Goal: Information Seeking & Learning: Learn about a topic

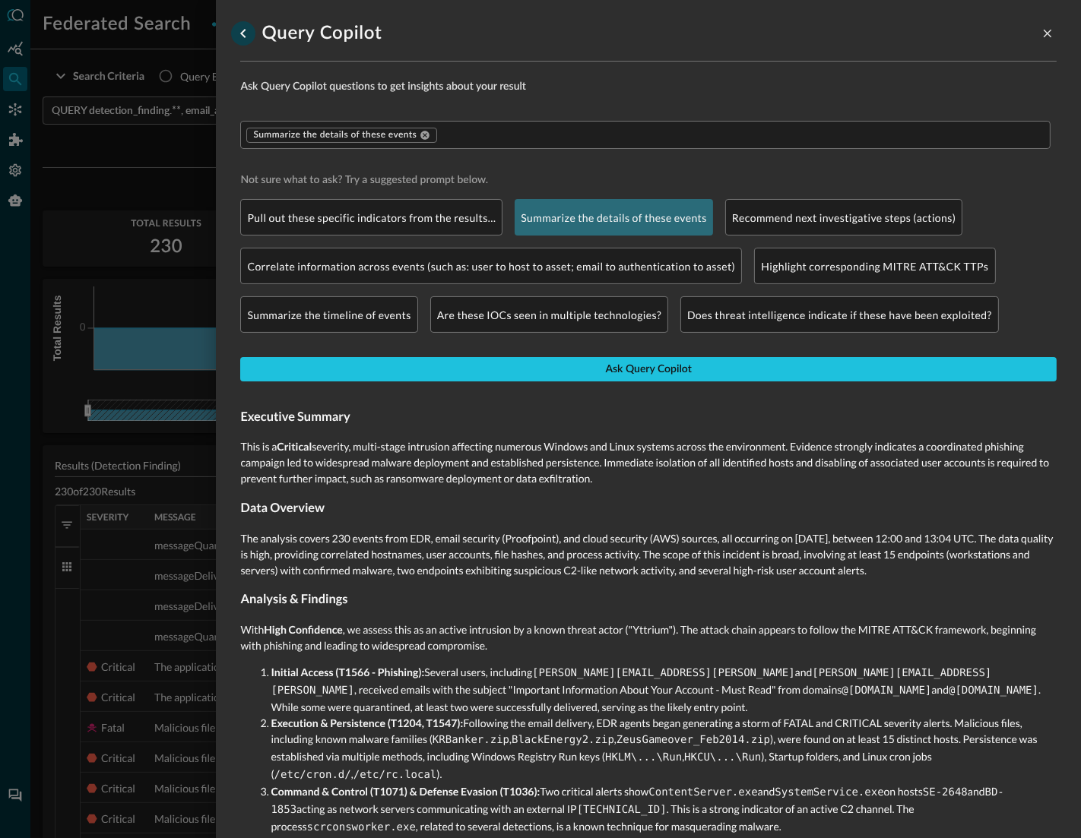
click at [242, 35] on icon "go back" at bounding box center [243, 33] width 18 height 18
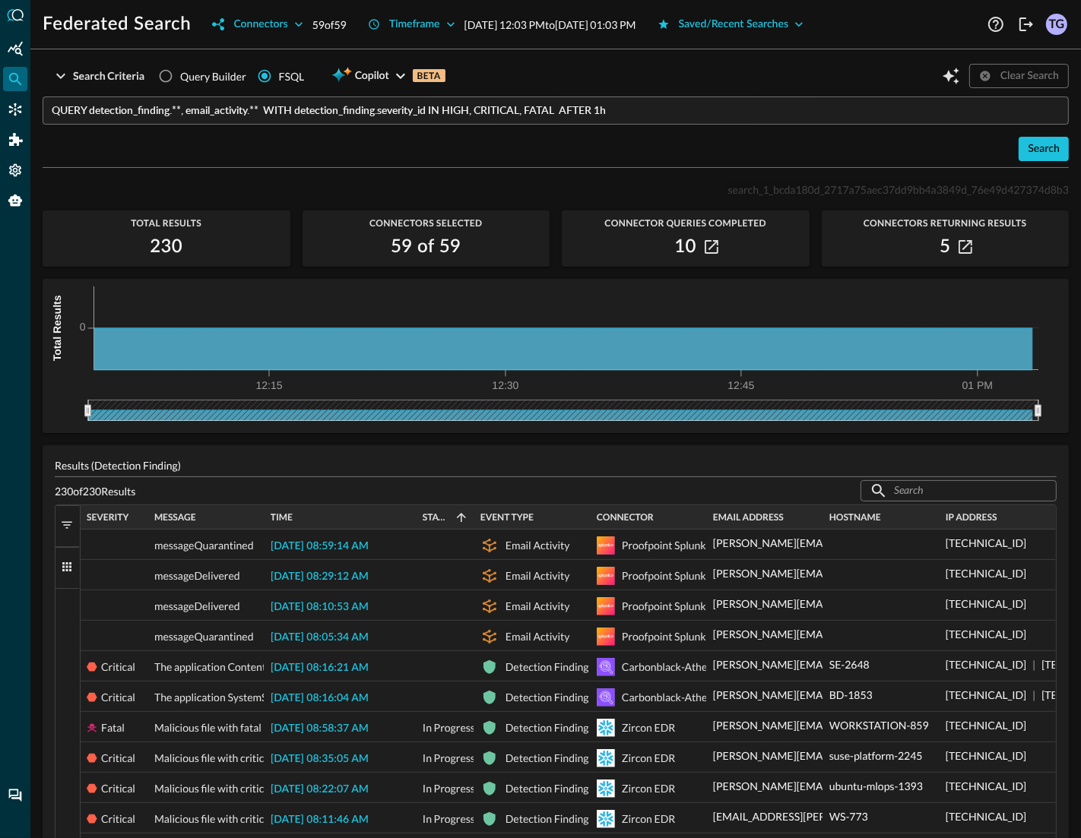
click at [651, 107] on input "QUERY detection_finding.**, email_activity.** WITH detection_finding.severity_i…" at bounding box center [560, 111] width 1017 height 28
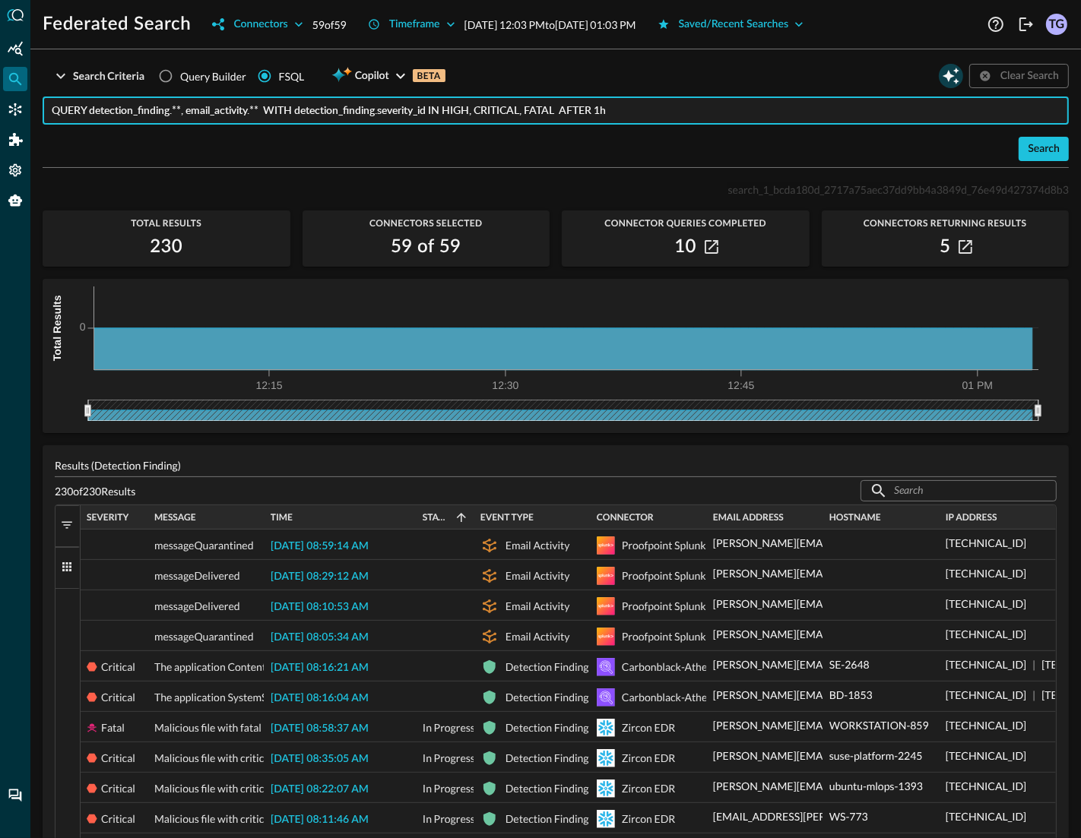
click at [957, 77] on icon "Open Query Copilot" at bounding box center [951, 76] width 18 height 18
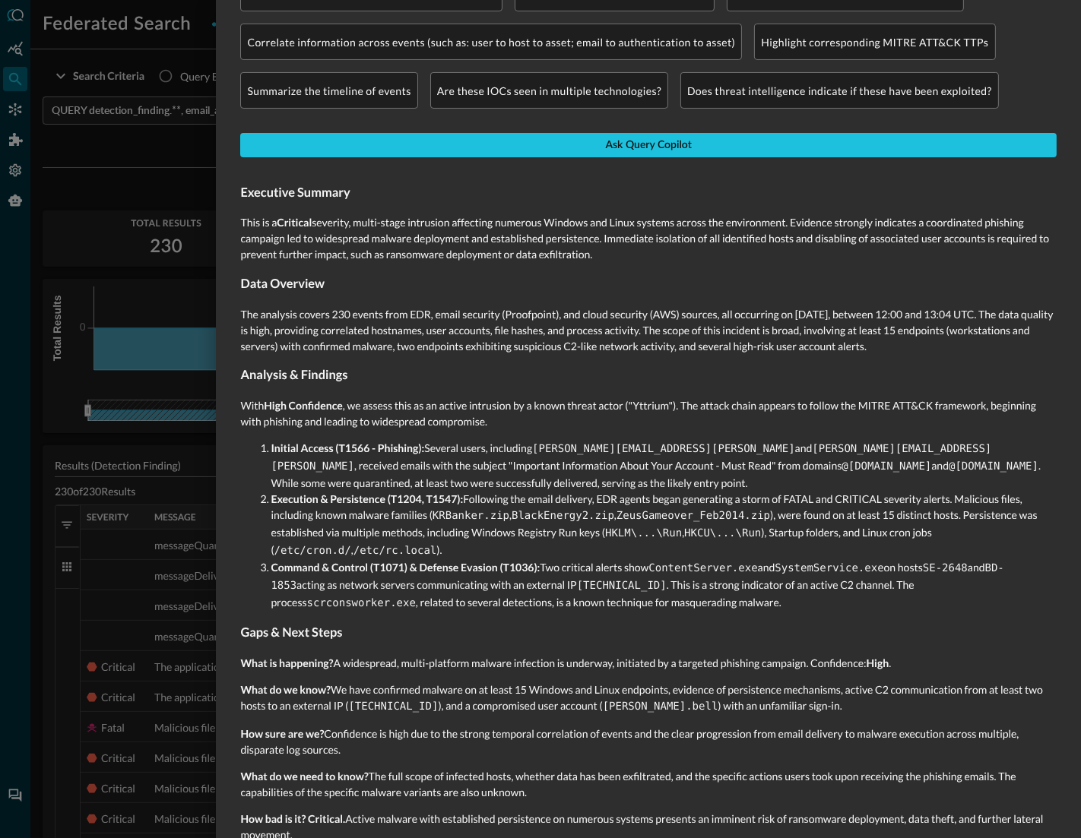
scroll to position [236, 0]
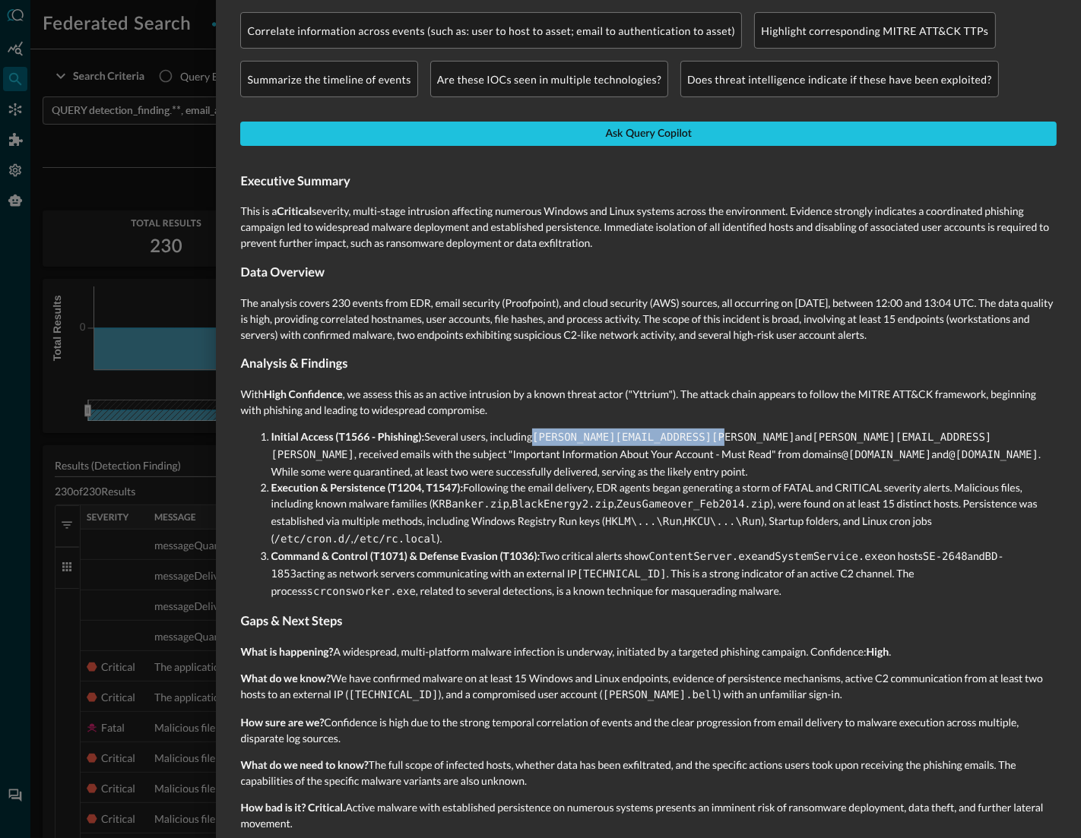
drag, startPoint x: 536, startPoint y: 436, endPoint x: 730, endPoint y: 431, distance: 193.9
click at [730, 432] on code "[PERSON_NAME][EMAIL_ADDRESS][PERSON_NAME]" at bounding box center [663, 438] width 263 height 12
drag, startPoint x: 749, startPoint y: 437, endPoint x: 537, endPoint y: 430, distance: 211.4
click at [537, 430] on li "Initial Access (T1566 - Phishing): Several users, including [PERSON_NAME][EMAIL…" at bounding box center [664, 454] width 786 height 51
copy code "[PERSON_NAME][EMAIL_ADDRESS][PERSON_NAME]"
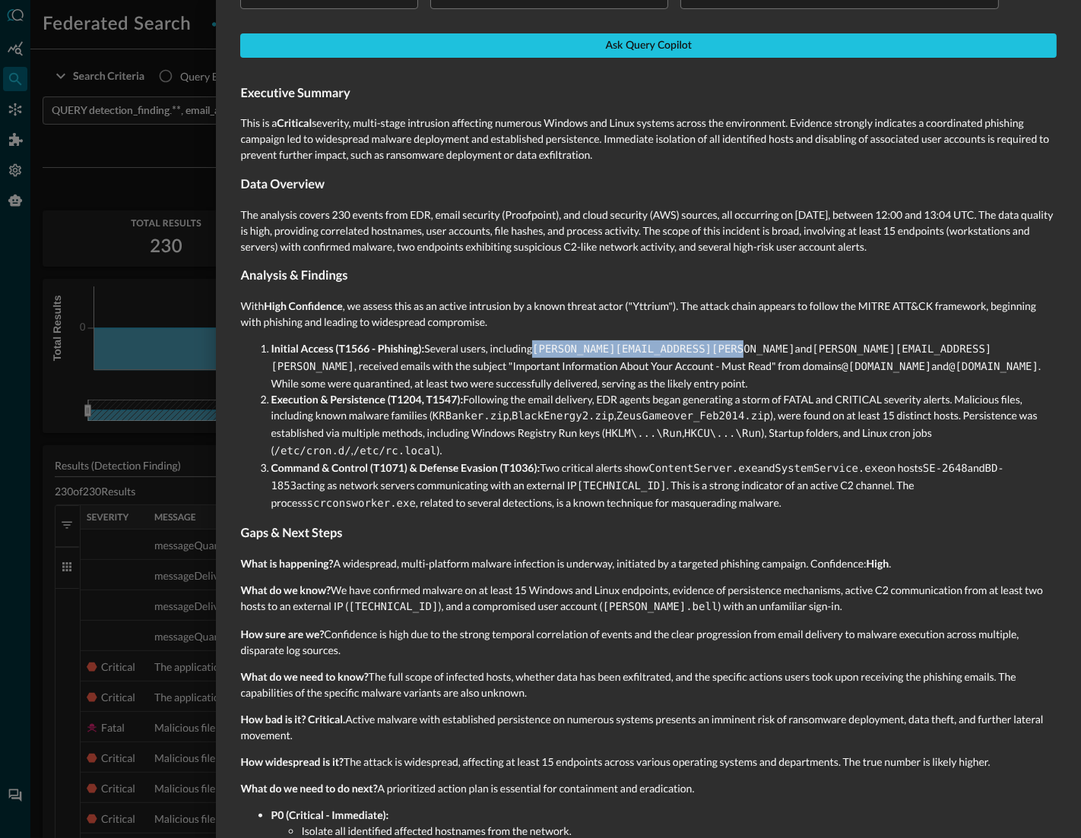
scroll to position [328, 0]
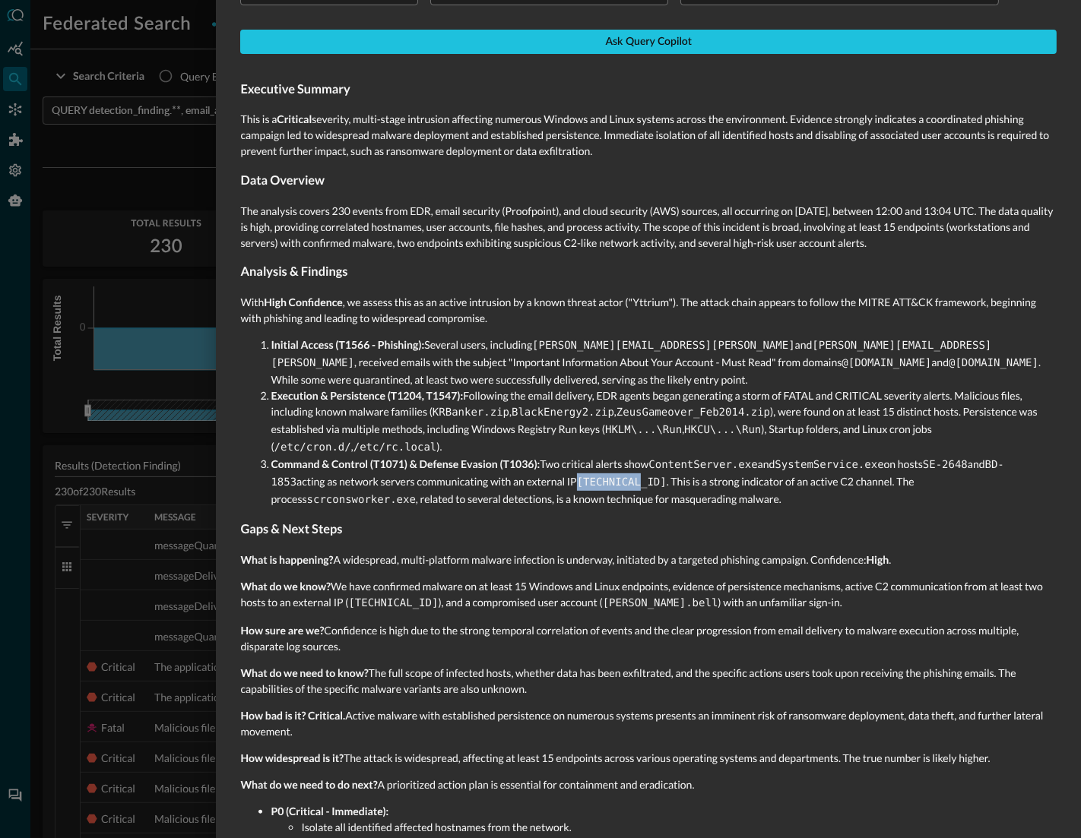
drag, startPoint x: 555, startPoint y: 471, endPoint x: 616, endPoint y: 467, distance: 61.7
click at [616, 467] on li "Command & Control (T1071) & Defense Evasion (T1036): Two critical alerts show C…" at bounding box center [664, 482] width 786 height 52
copy code "[TECHNICAL_ID]"
click at [670, 484] on li "Command & Control (T1071) & Defense Evasion (T1036): Two critical alerts show C…" at bounding box center [664, 482] width 786 height 52
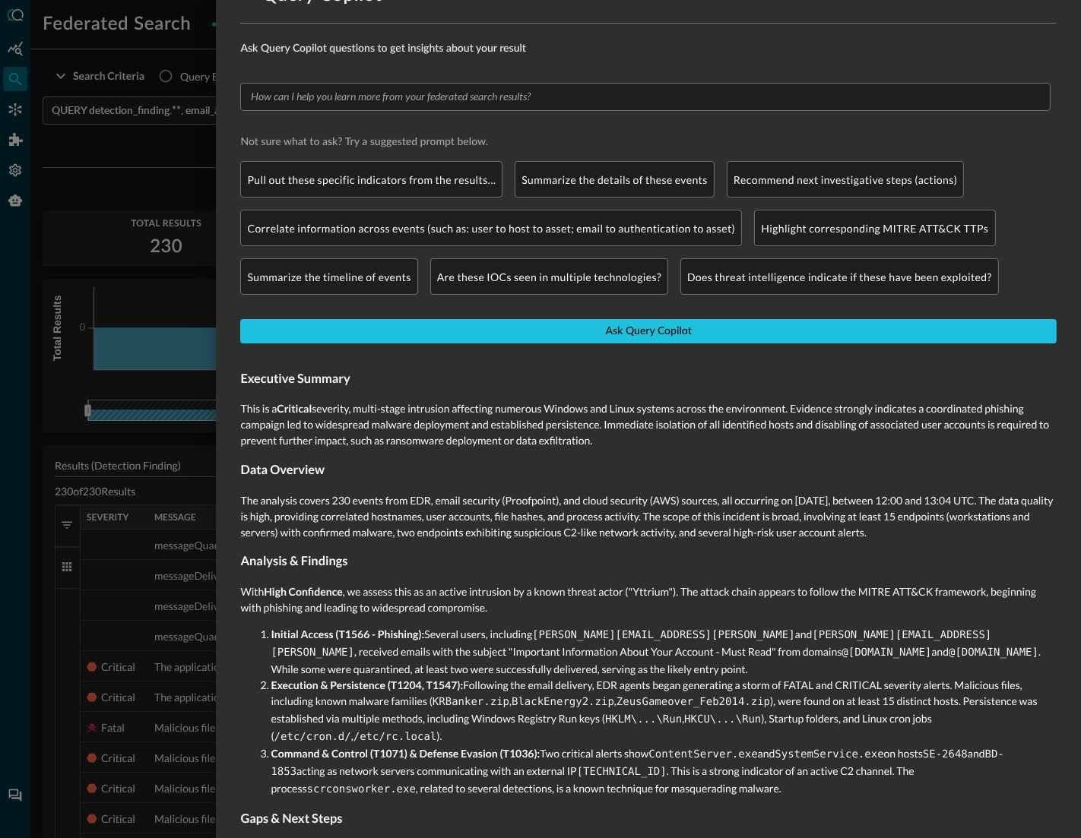
scroll to position [0, 0]
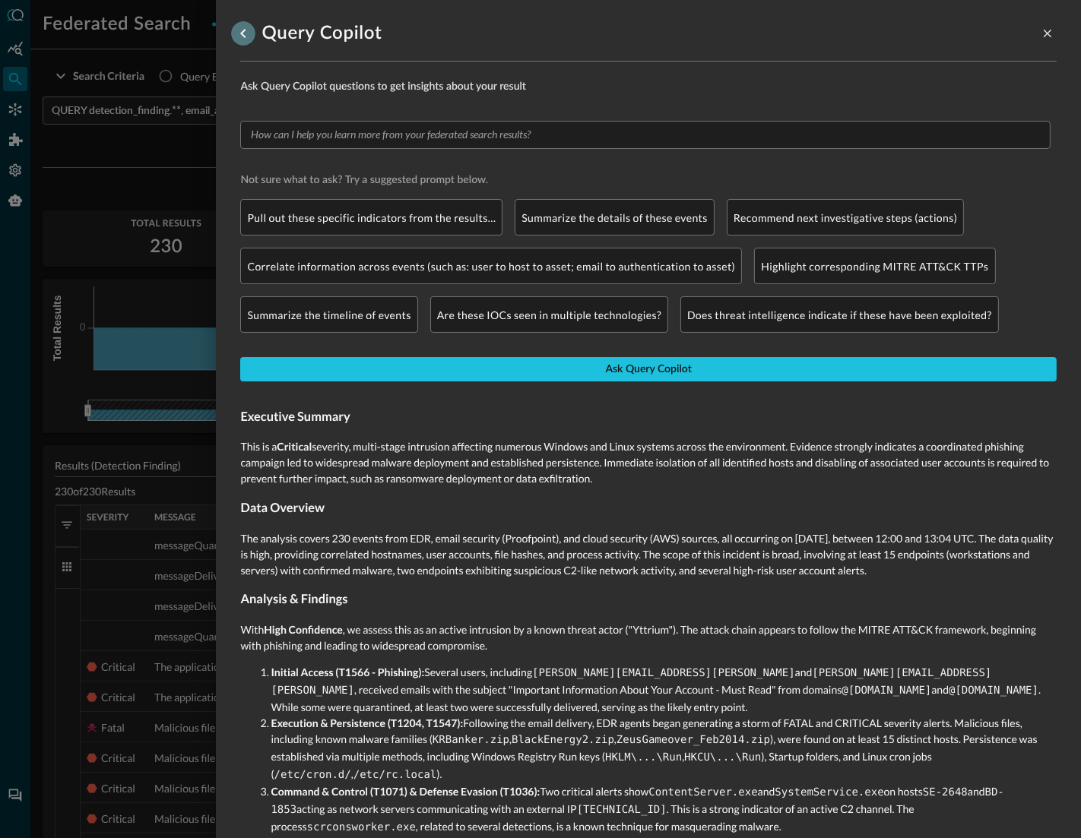
click at [236, 43] on button "go back" at bounding box center [243, 33] width 24 height 24
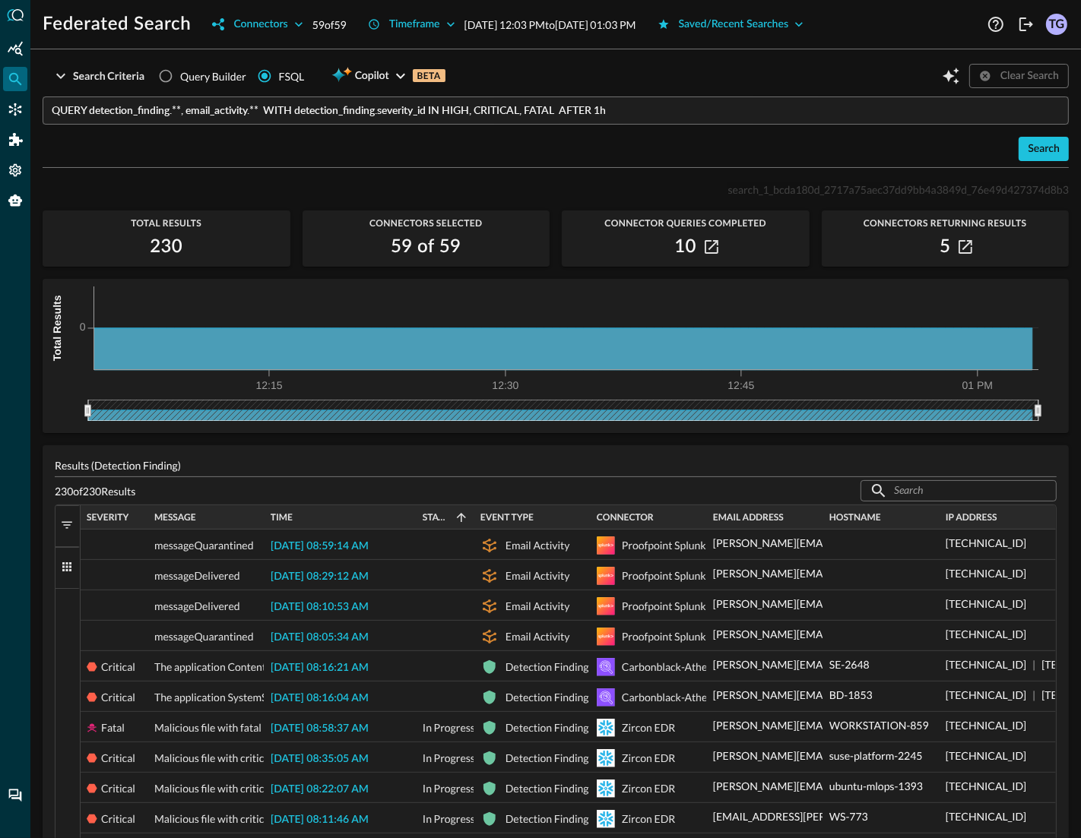
click at [59, 529] on button "Filters" at bounding box center [67, 526] width 24 height 42
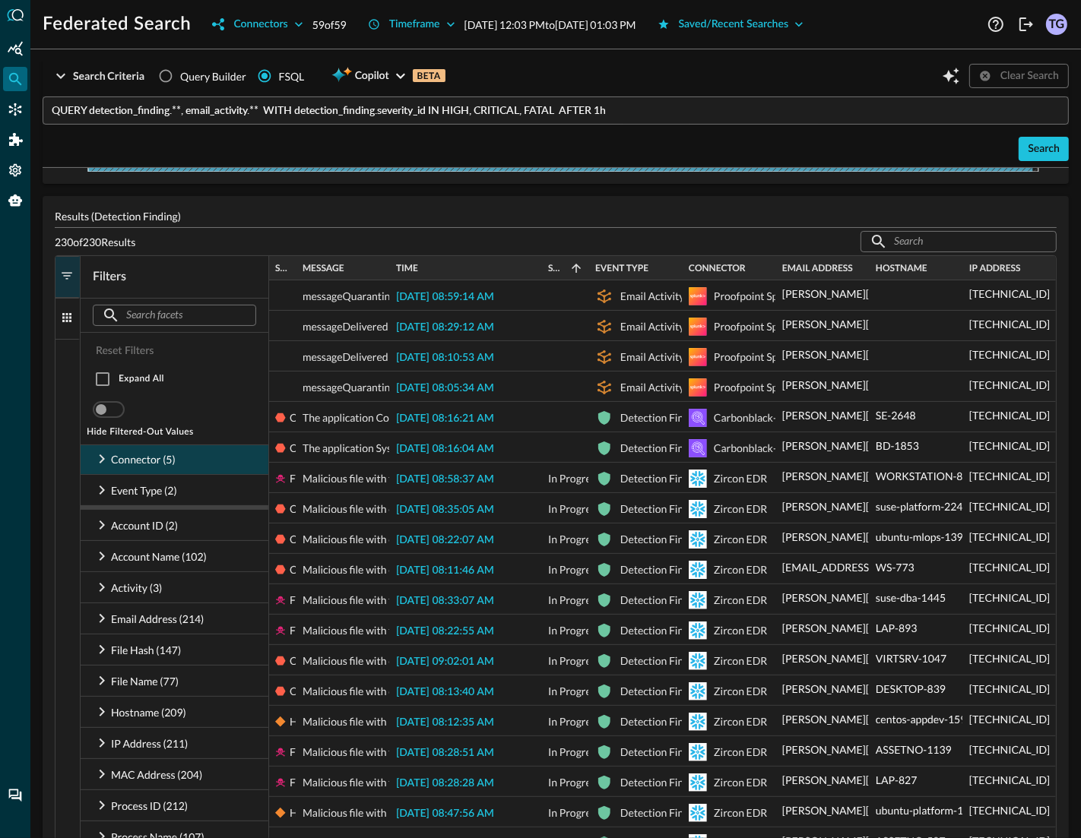
scroll to position [257, 0]
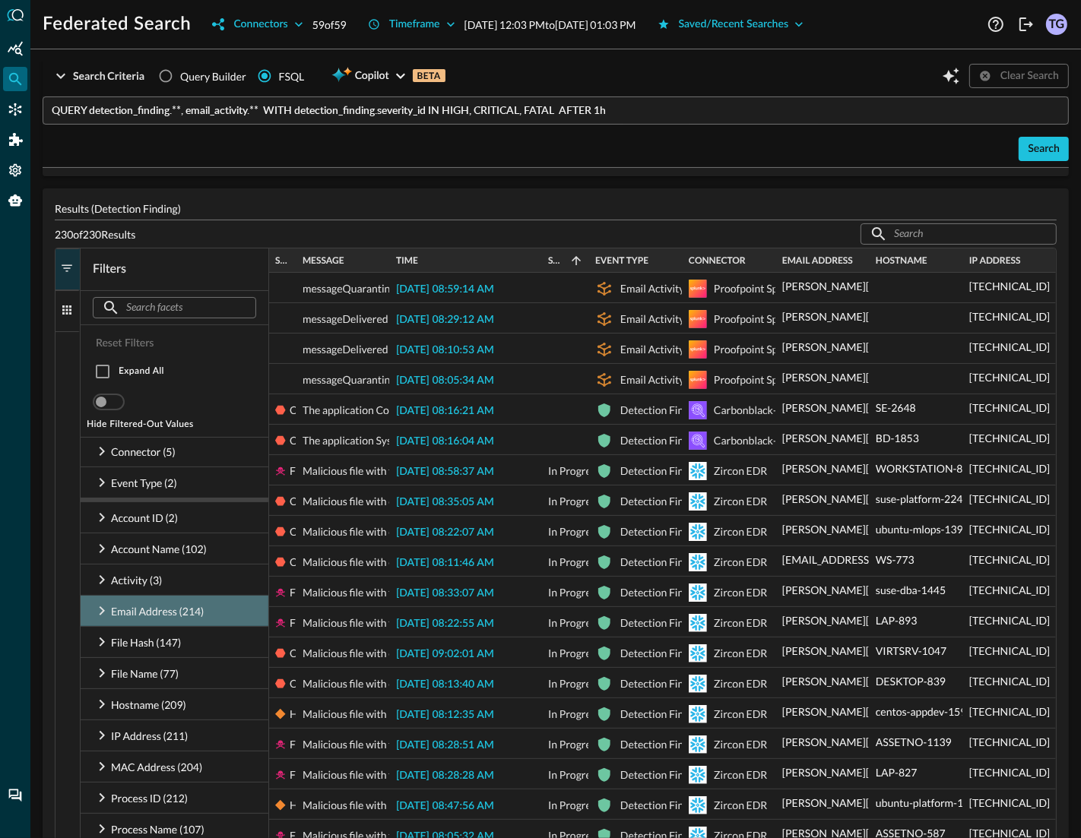
click at [101, 609] on icon at bounding box center [102, 611] width 5 height 9
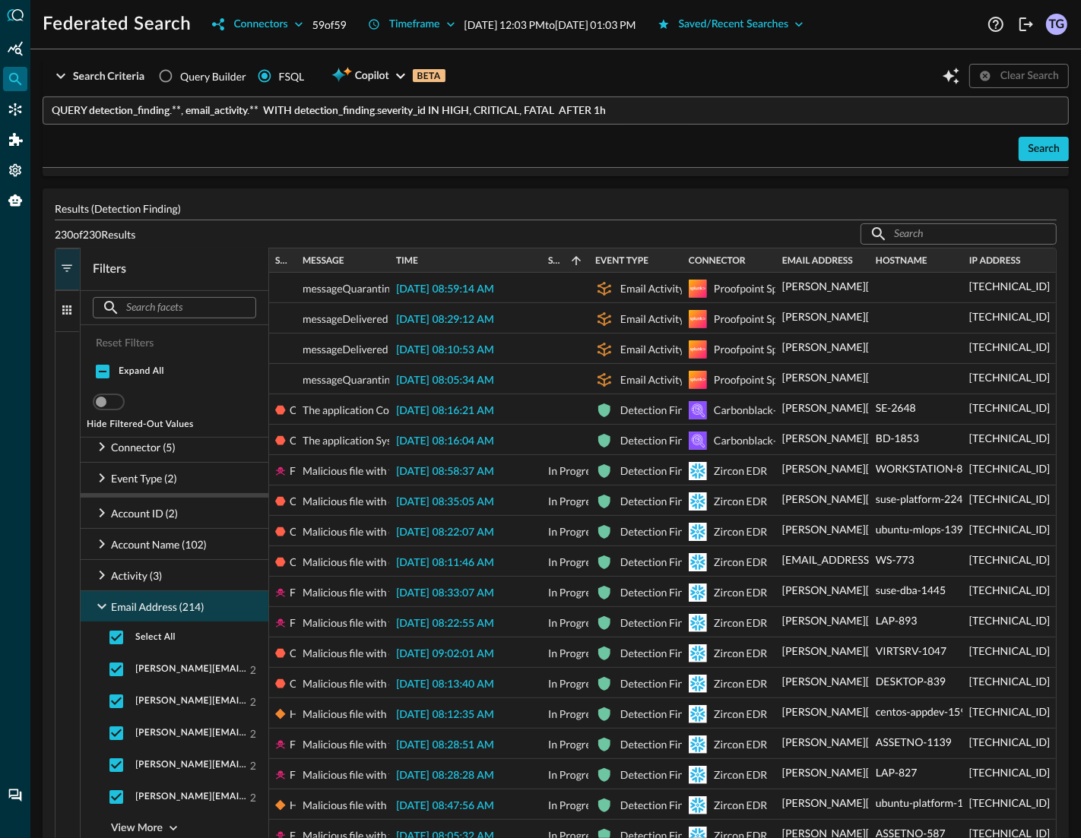
scroll to position [0, 0]
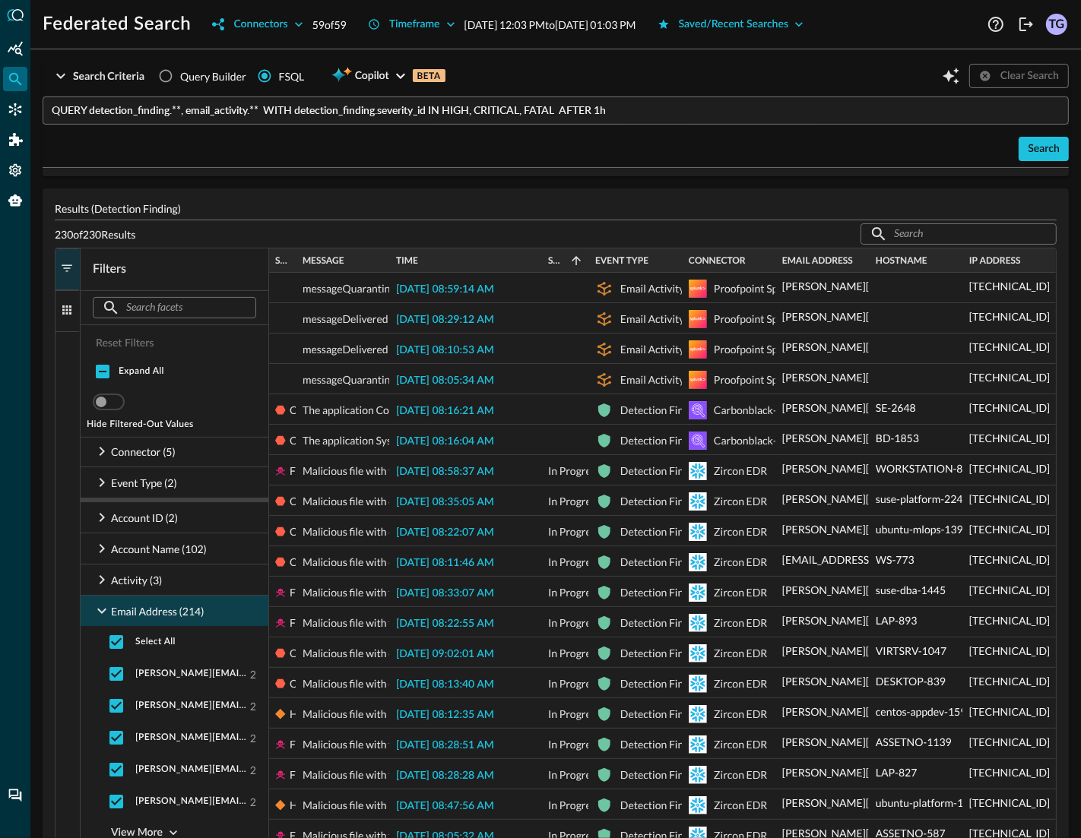
click at [171, 318] on input "text" at bounding box center [173, 308] width 95 height 28
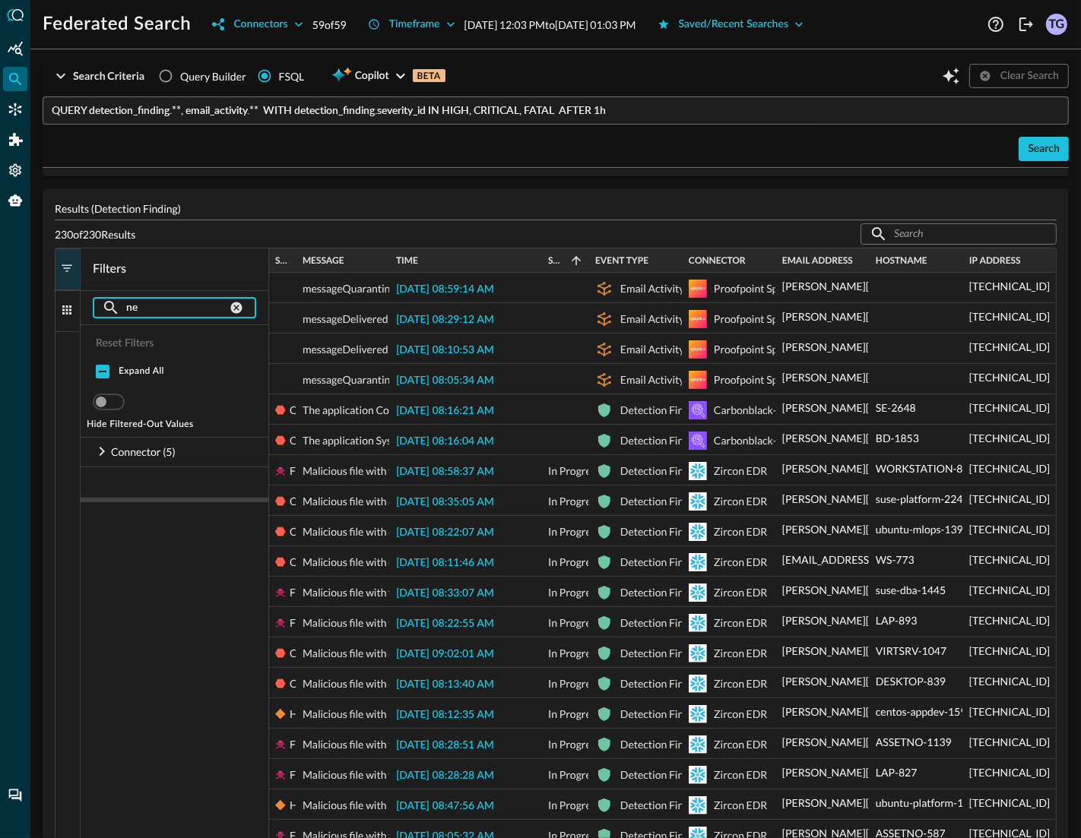
type input "n"
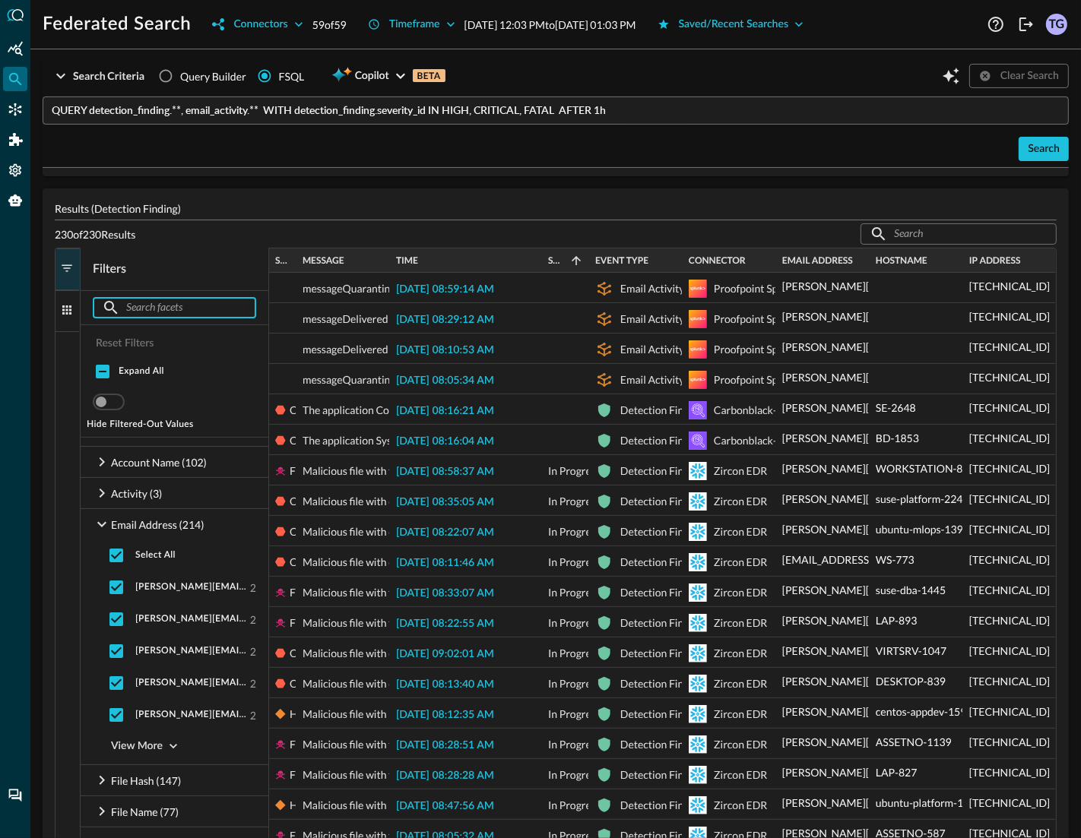
scroll to position [86, 0]
click at [150, 746] on div "View More" at bounding box center [137, 747] width 52 height 19
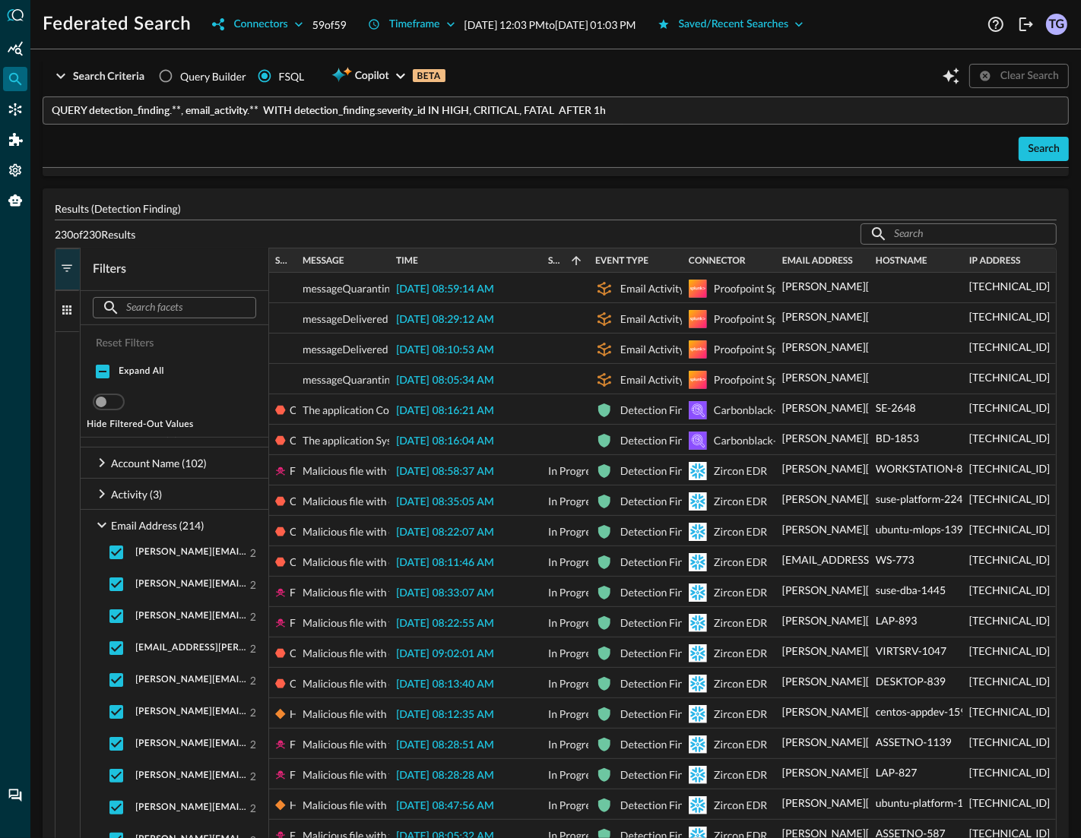
scroll to position [0, 0]
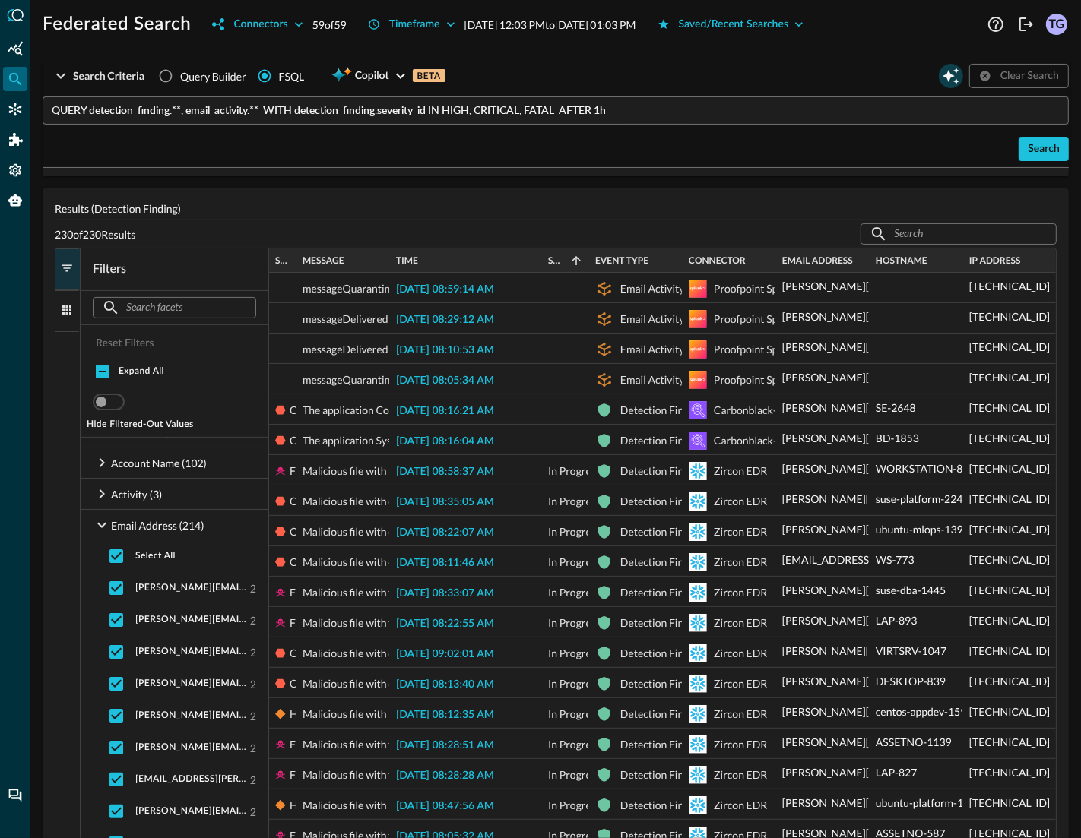
click at [950, 78] on icon "Open Query Copilot" at bounding box center [951, 76] width 17 height 17
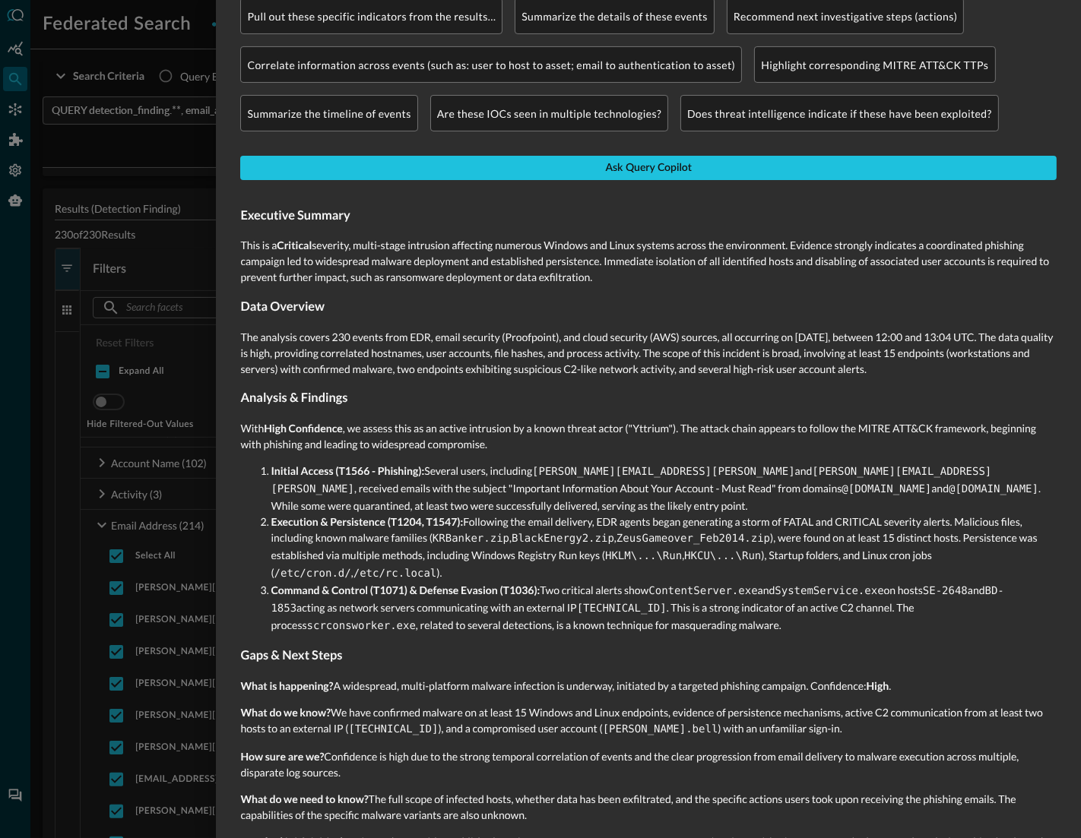
scroll to position [203, 0]
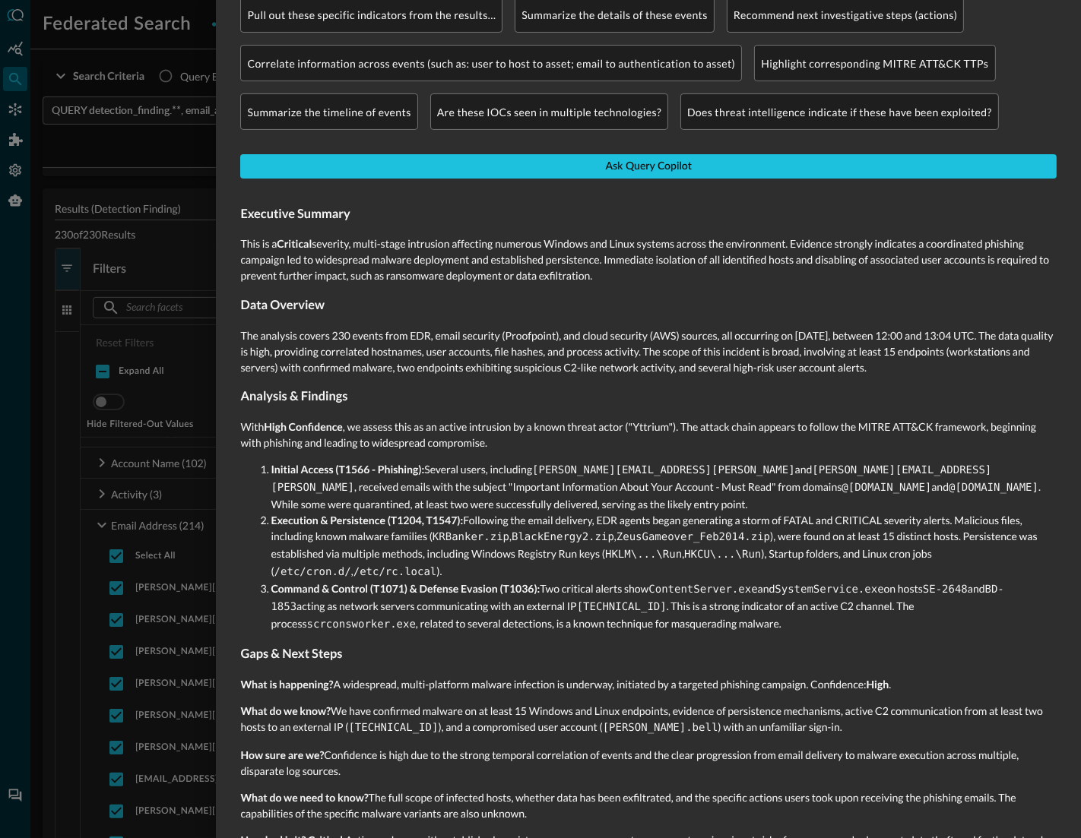
click at [169, 166] on div at bounding box center [540, 419] width 1081 height 838
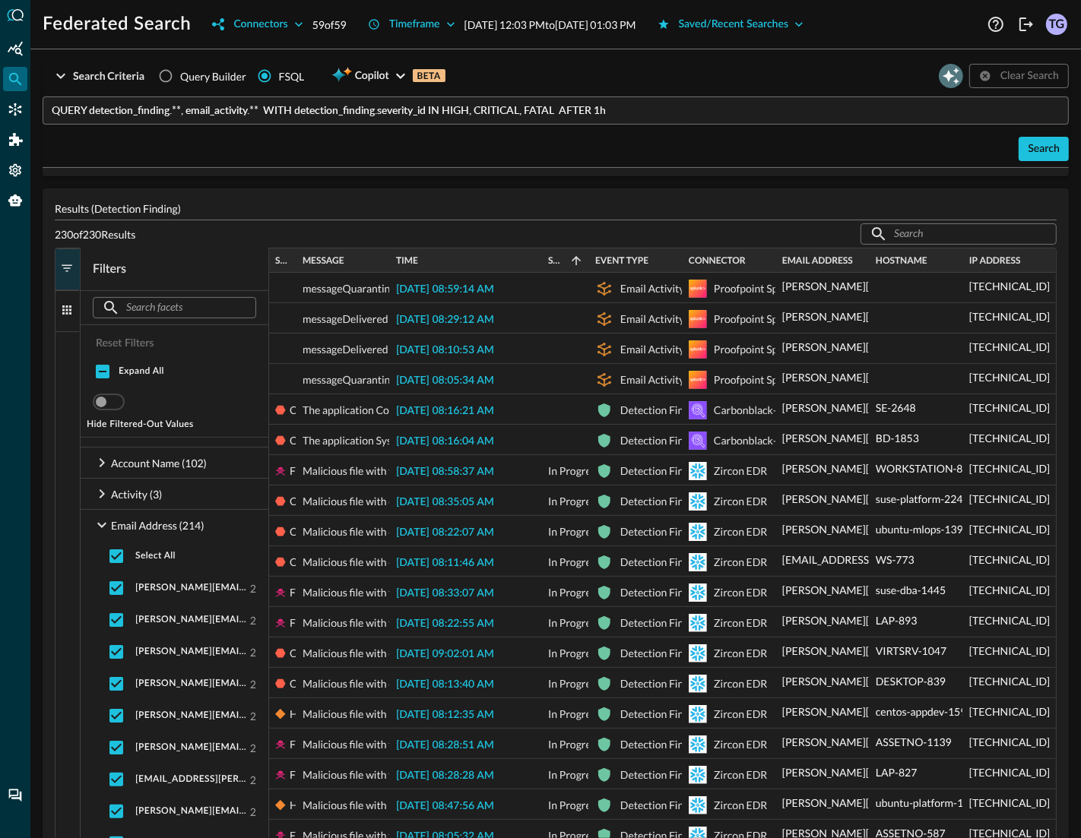
click at [958, 75] on icon "Open Query Copilot" at bounding box center [951, 76] width 18 height 18
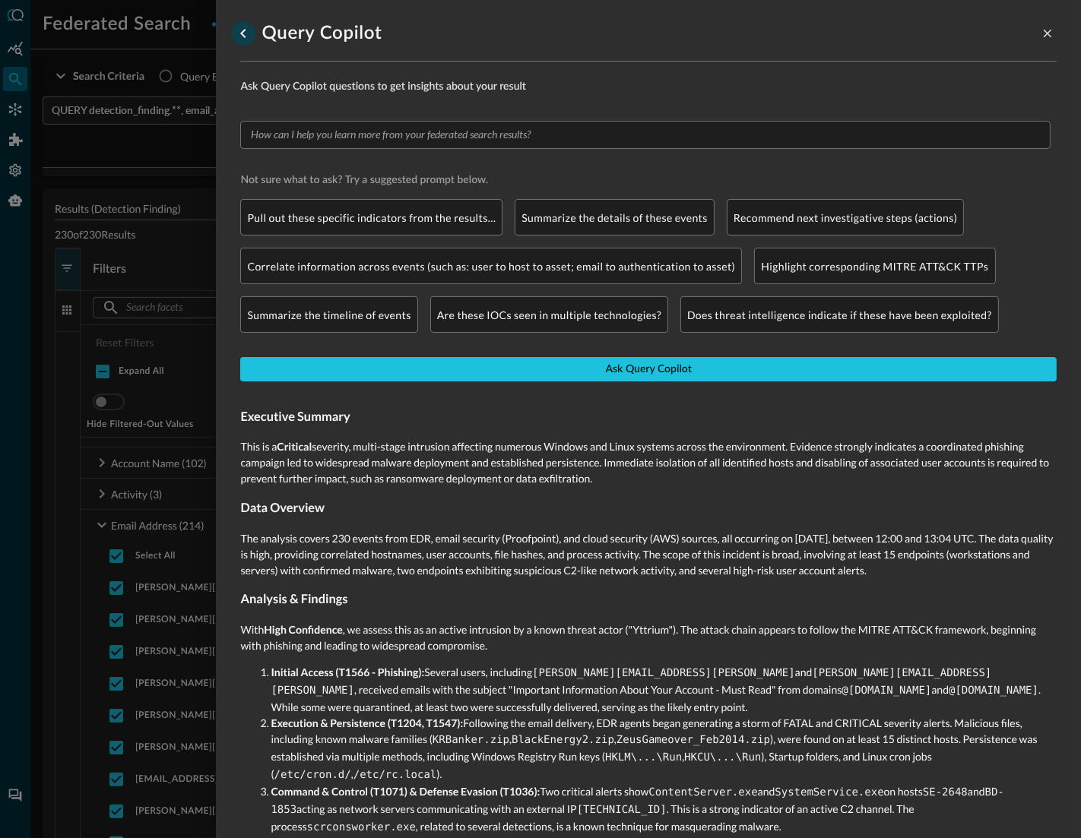
click at [243, 41] on icon "go back" at bounding box center [243, 33] width 18 height 18
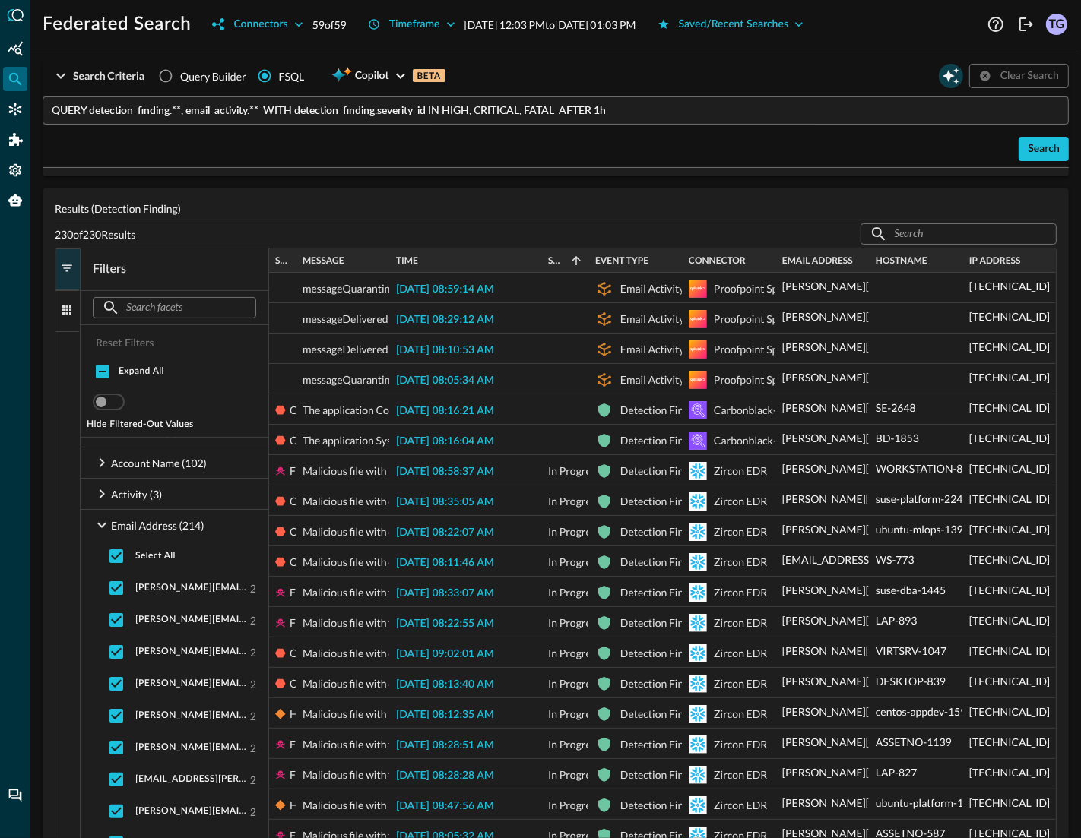
click at [948, 79] on icon "Open Query Copilot" at bounding box center [951, 76] width 17 height 17
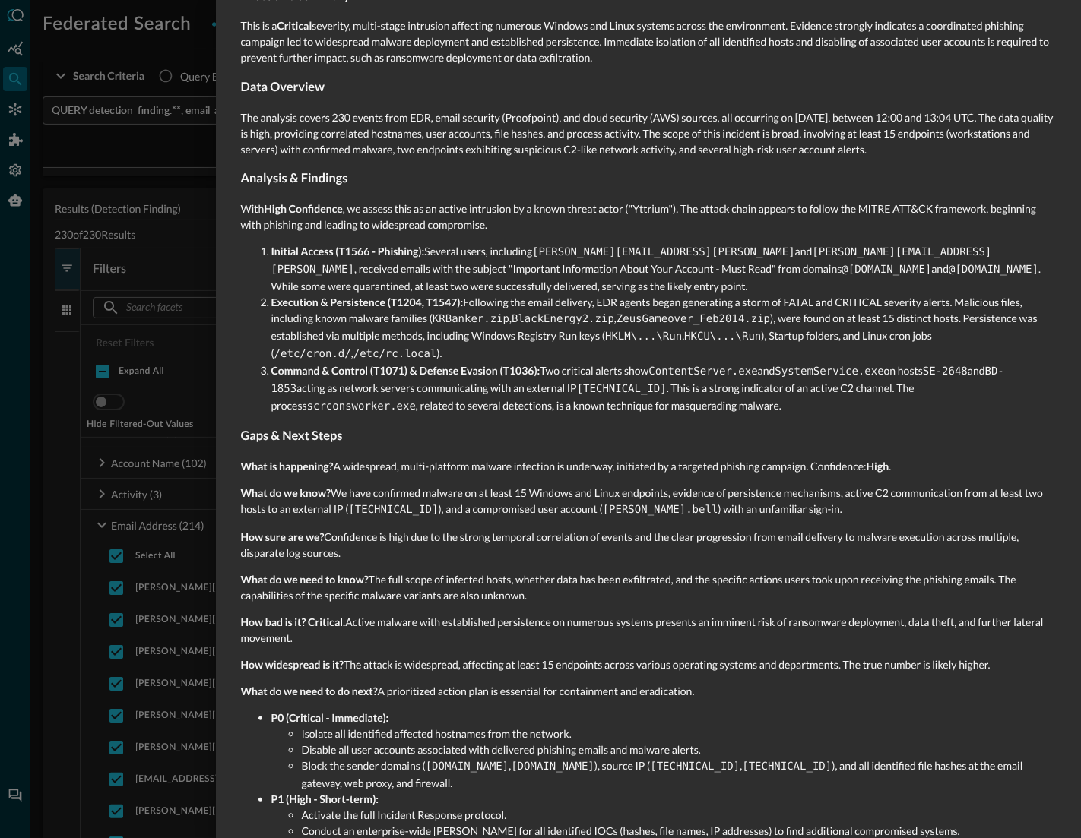
scroll to position [423, 0]
